Goal: Transaction & Acquisition: Purchase product/service

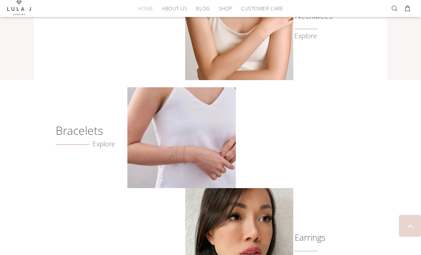
scroll to position [382, 0]
click at [76, 140] on link "Explore" at bounding box center [85, 144] width 59 height 8
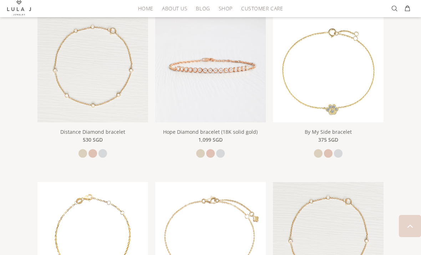
scroll to position [306, 0]
click at [253, 133] on link "Hope Diamond bracelet (18K solid gold)" at bounding box center [210, 132] width 95 height 7
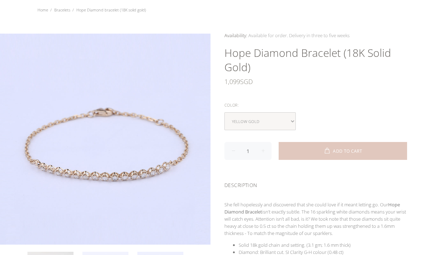
scroll to position [42, 0]
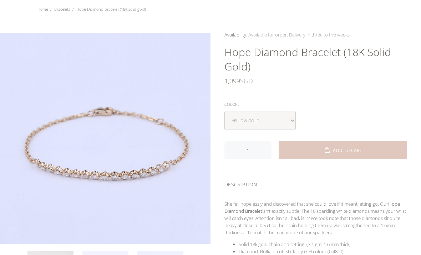
click at [349, 102] on div "Color:" at bounding box center [316, 104] width 183 height 9
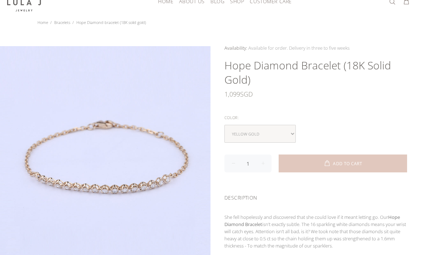
scroll to position [0, 0]
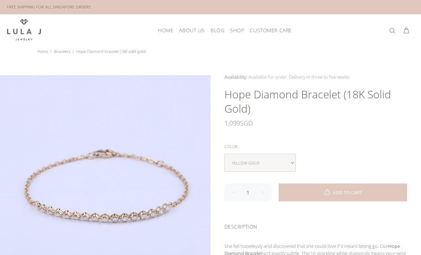
click button "ADD TO CART"
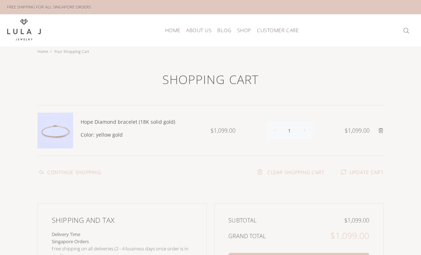
click at [17, 27] on img at bounding box center [24, 29] width 34 height 21
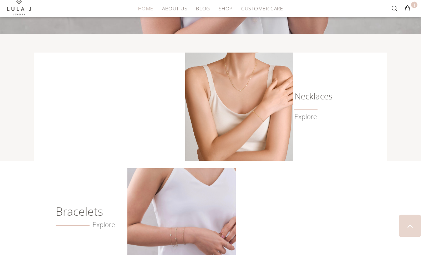
scroll to position [299, 0]
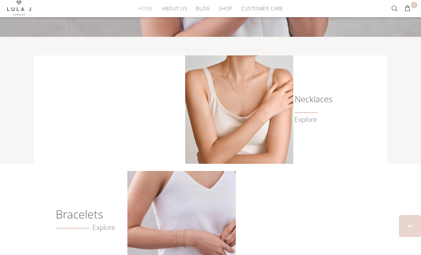
click at [317, 116] on link "Explore" at bounding box center [306, 119] width 22 height 8
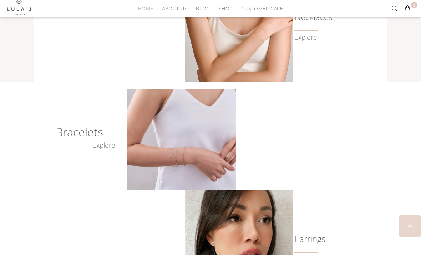
scroll to position [378, 0]
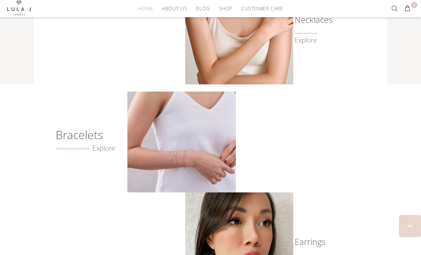
click at [76, 144] on link "Explore" at bounding box center [85, 148] width 59 height 8
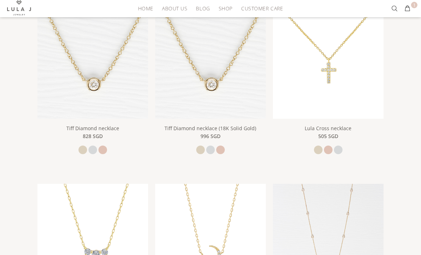
scroll to position [146, 0]
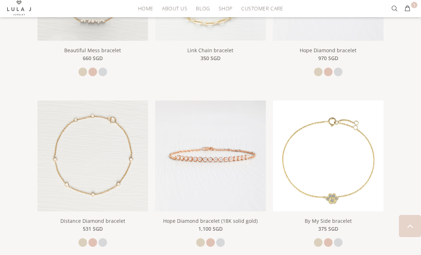
scroll to position [216, 0]
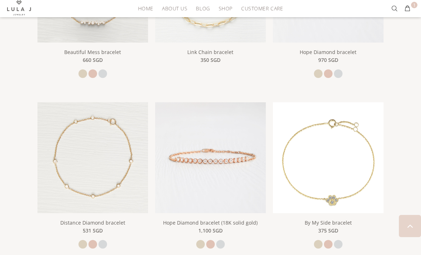
click at [174, 134] on img at bounding box center [210, 157] width 111 height 111
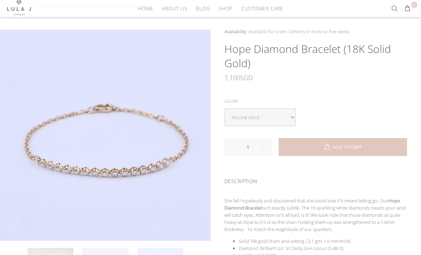
scroll to position [45, 0]
click at [412, 14] on button "1" at bounding box center [407, 8] width 13 height 11
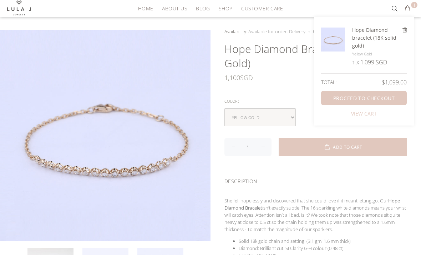
click at [395, 97] on link "PROCEED TO CHECKOUT" at bounding box center [364, 98] width 86 height 14
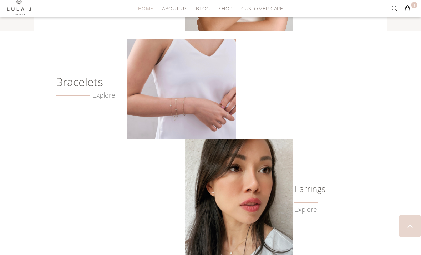
scroll to position [421, 0]
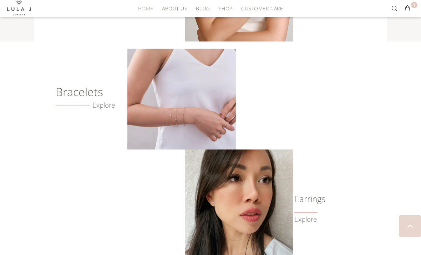
click at [67, 101] on link "Explore" at bounding box center [85, 105] width 59 height 8
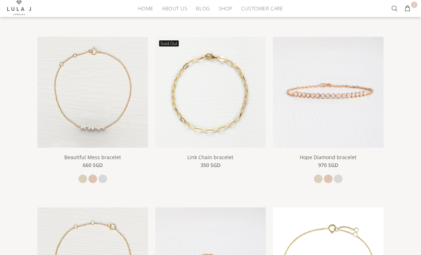
scroll to position [111, 0]
click at [365, 108] on img at bounding box center [328, 110] width 111 height 147
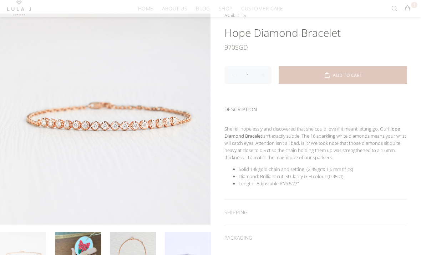
scroll to position [62, 0]
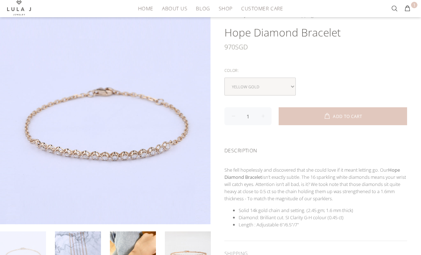
click at [122, 237] on link at bounding box center [133, 253] width 46 height 45
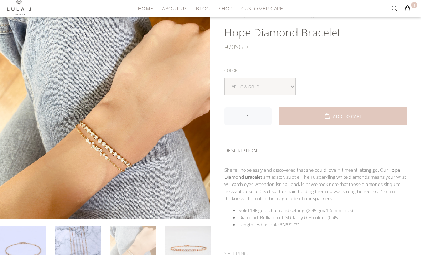
click at [145, 254] on link at bounding box center [133, 247] width 46 height 45
click at [35, 250] on link at bounding box center [23, 248] width 46 height 46
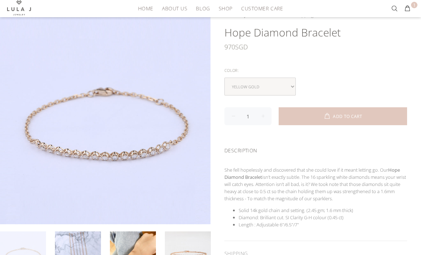
click at [195, 254] on link at bounding box center [188, 254] width 46 height 46
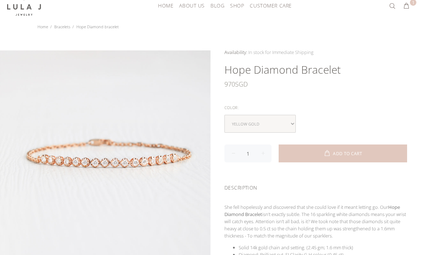
scroll to position [0, 0]
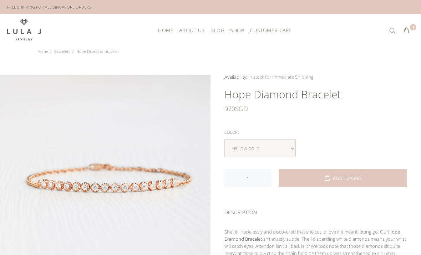
click at [407, 27] on button "1" at bounding box center [406, 30] width 13 height 11
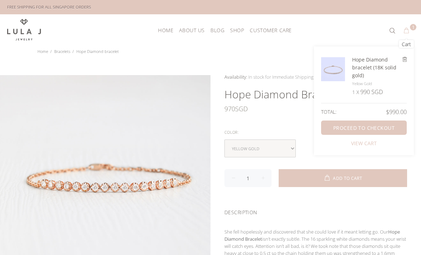
click at [309, 128] on div "Color:" at bounding box center [316, 131] width 183 height 9
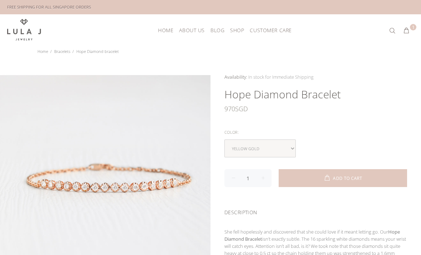
click at [407, 31] on button "1" at bounding box center [406, 30] width 13 height 11
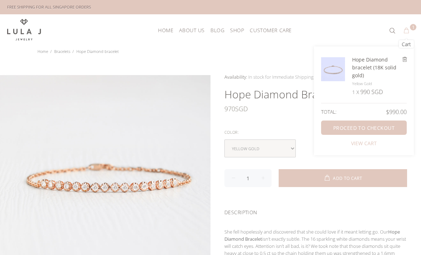
click at [313, 161] on div "Availability: In stock for Immediate Shipping Many In stock for Immediate Shipp…" at bounding box center [316, 213] width 211 height 280
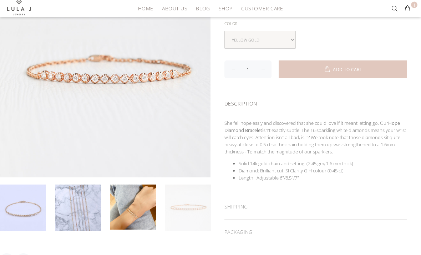
scroll to position [117, 0]
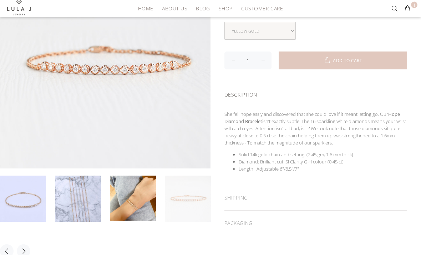
click at [126, 204] on link at bounding box center [133, 198] width 46 height 45
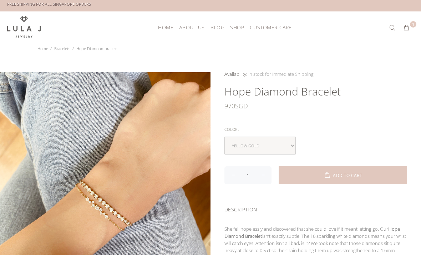
scroll to position [2, 0]
click at [407, 33] on button "1" at bounding box center [406, 28] width 13 height 11
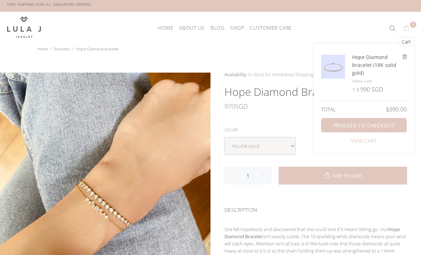
click at [387, 127] on link "PROCEED TO CHECKOUT" at bounding box center [364, 125] width 86 height 14
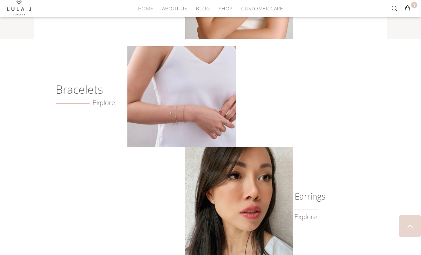
scroll to position [424, 0]
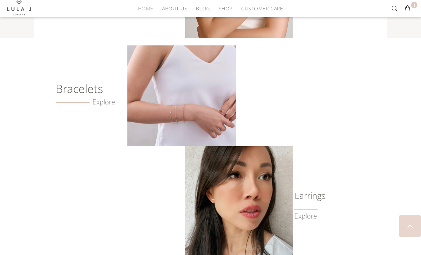
click at [101, 98] on link "Explore" at bounding box center [85, 102] width 59 height 8
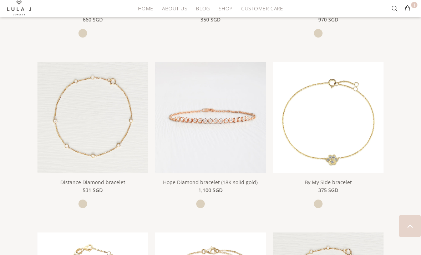
scroll to position [256, 0]
click at [166, 128] on img at bounding box center [210, 116] width 111 height 111
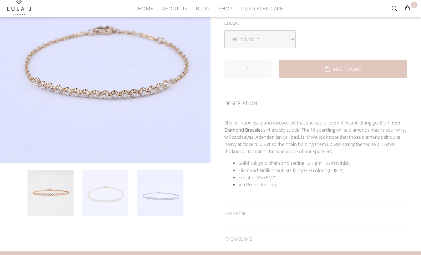
scroll to position [123, 0]
click at [411, 9] on button "1" at bounding box center [407, 8] width 13 height 11
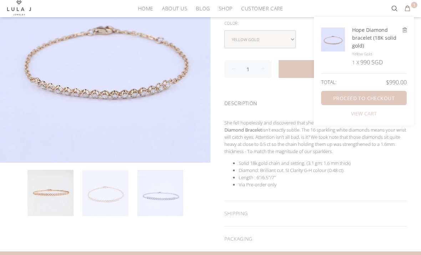
click at [370, 115] on link "VIEW CART" at bounding box center [364, 113] width 26 height 7
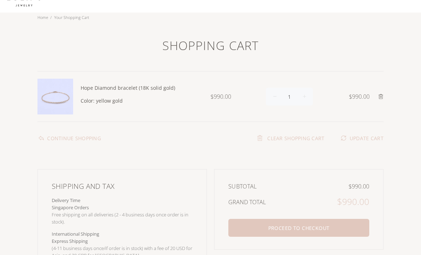
scroll to position [33, 0]
click at [339, 224] on button "PROCEED TO CHECKOUT" at bounding box center [299, 229] width 141 height 18
